Goal: Task Accomplishment & Management: Complete application form

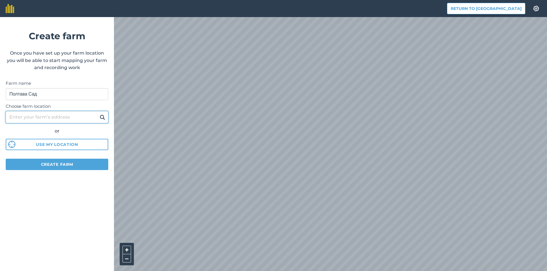
click at [63, 118] on input "Choose farm location" at bounding box center [57, 117] width 103 height 12
type input "Poltava"
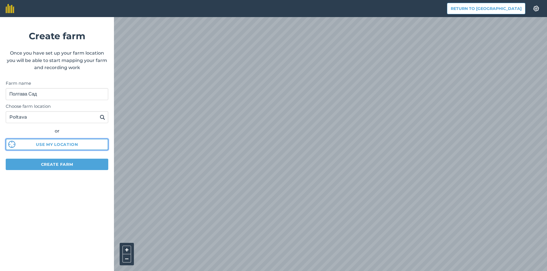
click at [60, 144] on button "Use my location" at bounding box center [57, 144] width 103 height 11
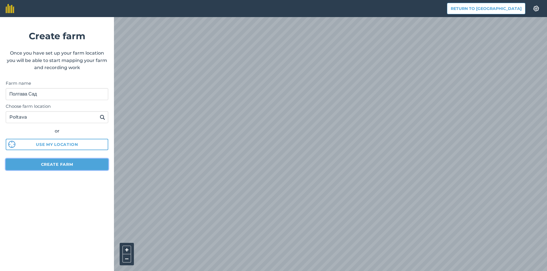
click at [46, 166] on button "Create farm" at bounding box center [57, 164] width 103 height 11
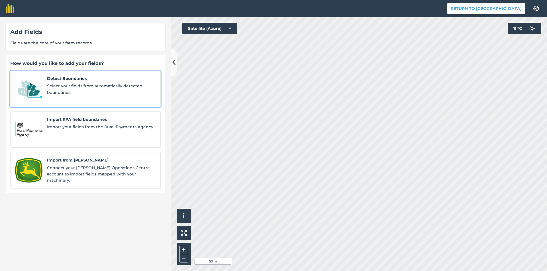
click at [115, 82] on div "Detect Boundaries Select your fields from automatically detected boundaries." at bounding box center [101, 88] width 109 height 27
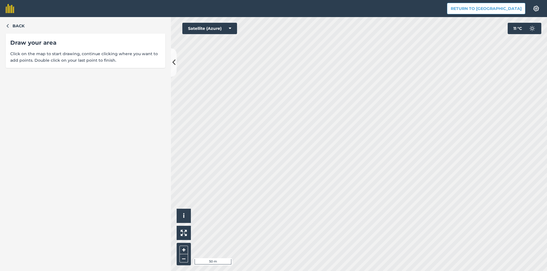
click at [133, 61] on span "Click on the map to start drawing, continue clicking where you want to add poin…" at bounding box center [85, 57] width 150 height 13
click at [174, 64] on icon at bounding box center [173, 63] width 3 height 10
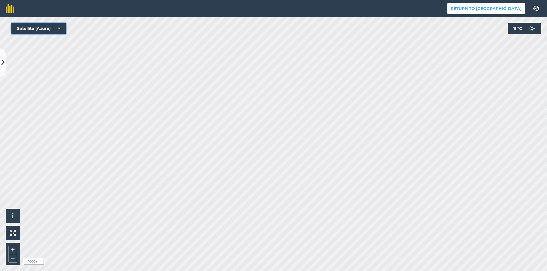
click at [50, 28] on button "Satellite (Azure)" at bounding box center [38, 28] width 55 height 11
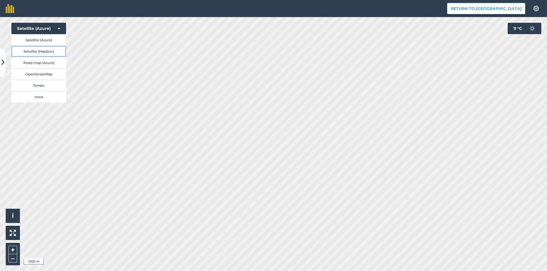
click at [50, 51] on button "Satellite (Mapbox)" at bounding box center [38, 51] width 55 height 11
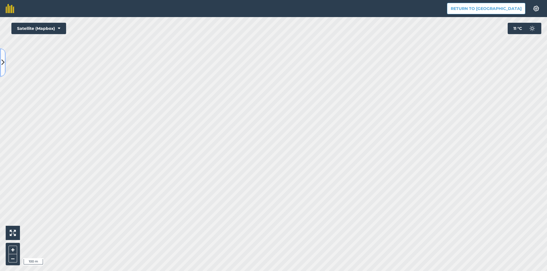
click at [2, 62] on icon at bounding box center [2, 63] width 3 height 10
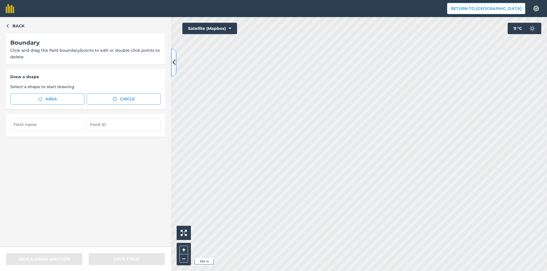
click at [172, 62] on button at bounding box center [174, 62] width 6 height 28
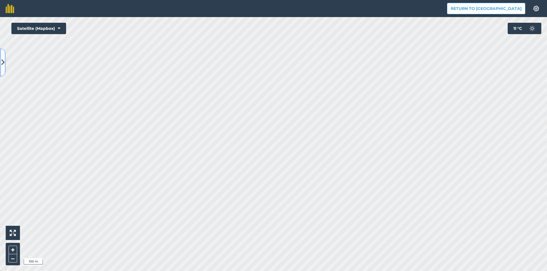
click at [0, 62] on button at bounding box center [3, 62] width 6 height 28
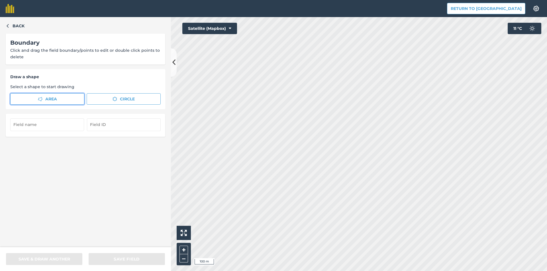
click at [55, 100] on span "Area" at bounding box center [51, 99] width 12 height 6
click at [172, 60] on button at bounding box center [174, 62] width 6 height 28
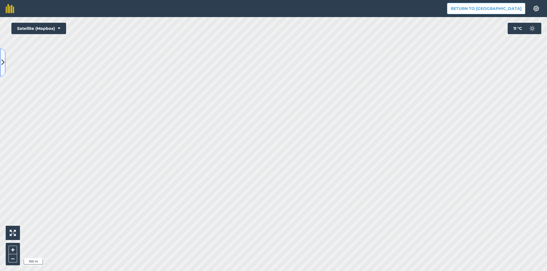
click at [0, 57] on button at bounding box center [3, 62] width 6 height 28
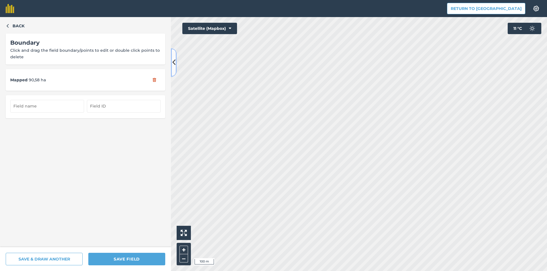
click at [176, 62] on button at bounding box center [174, 62] width 6 height 28
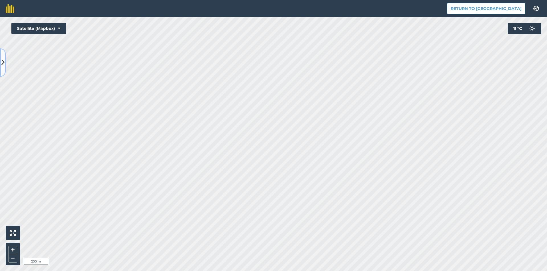
click at [0, 59] on button at bounding box center [3, 62] width 6 height 28
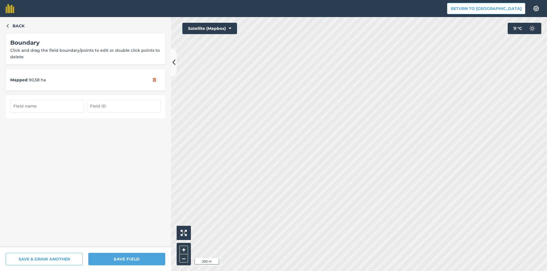
click at [59, 105] on input "text" at bounding box center [47, 106] width 74 height 13
type input "[PERSON_NAME]"
type input "Tkachevo"
click at [172, 62] on icon at bounding box center [173, 63] width 3 height 10
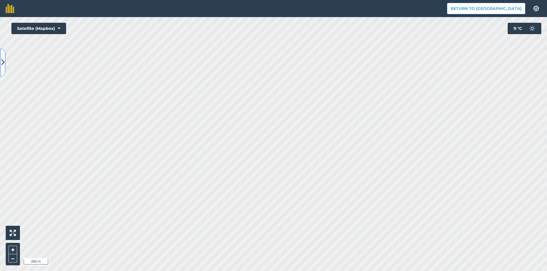
click at [0, 66] on button at bounding box center [3, 62] width 6 height 28
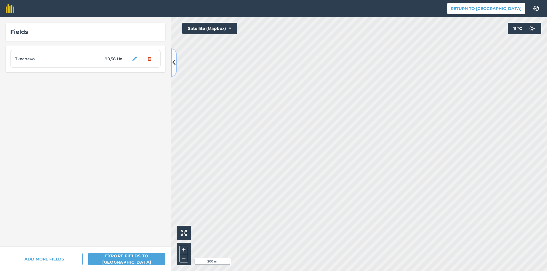
click at [173, 63] on icon at bounding box center [173, 63] width 3 height 10
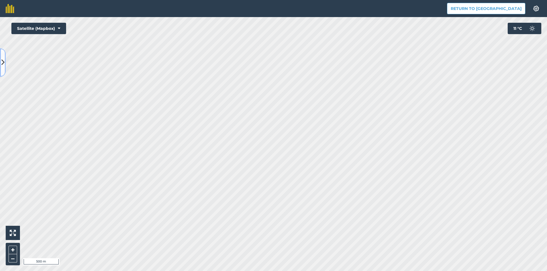
click at [1, 57] on button at bounding box center [3, 62] width 6 height 28
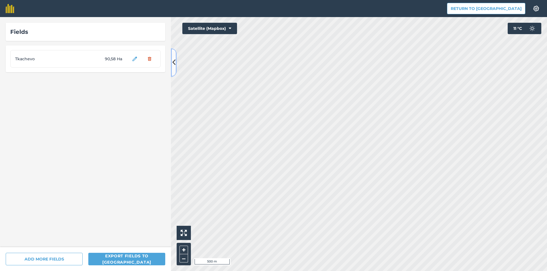
click at [172, 63] on icon at bounding box center [173, 63] width 3 height 10
